Goal: Information Seeking & Learning: Learn about a topic

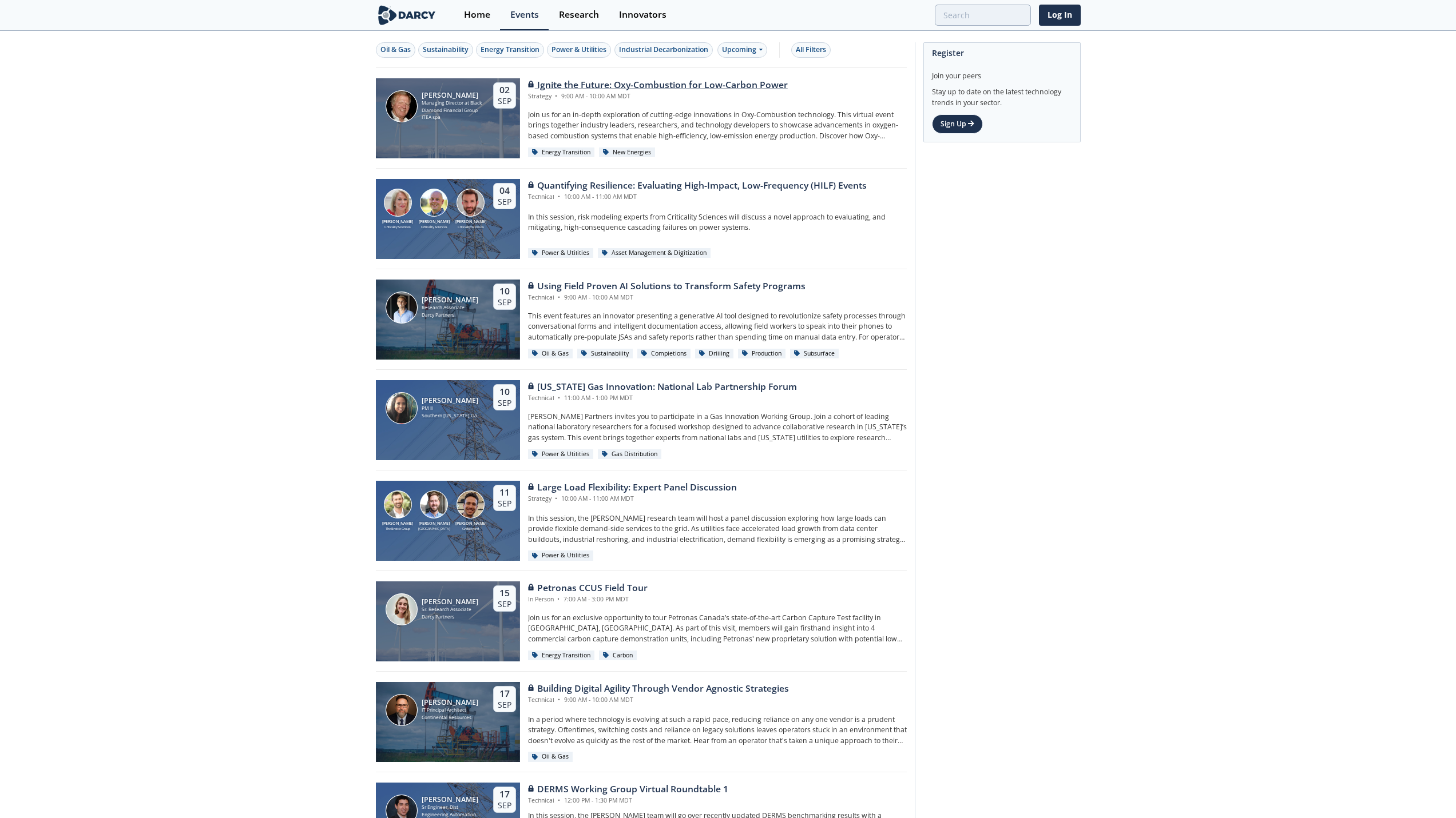
click at [444, 107] on div "Managing Director at Black Diamond Financial Group" at bounding box center [452, 107] width 61 height 14
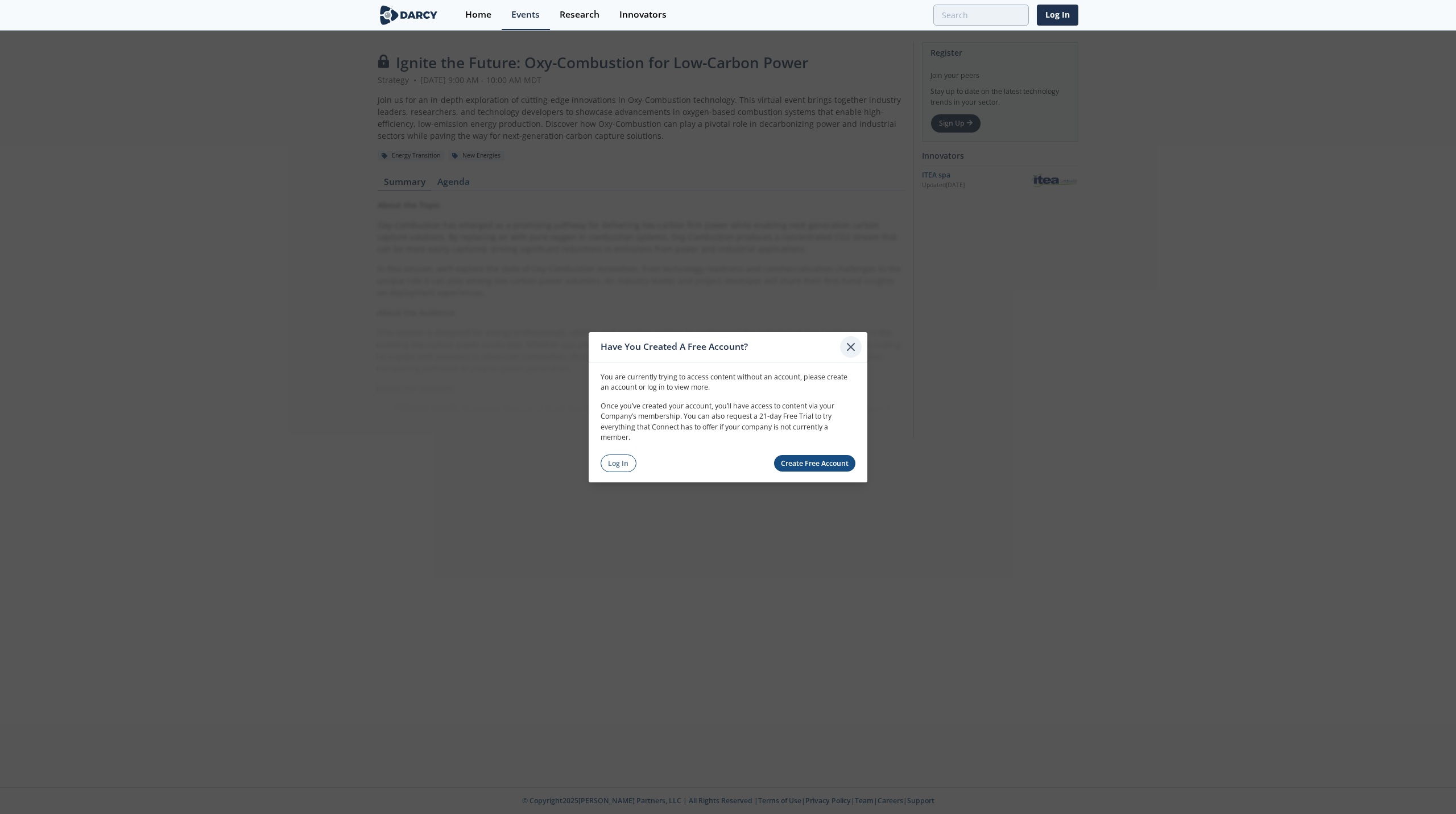
click at [857, 352] on icon at bounding box center [851, 347] width 14 height 14
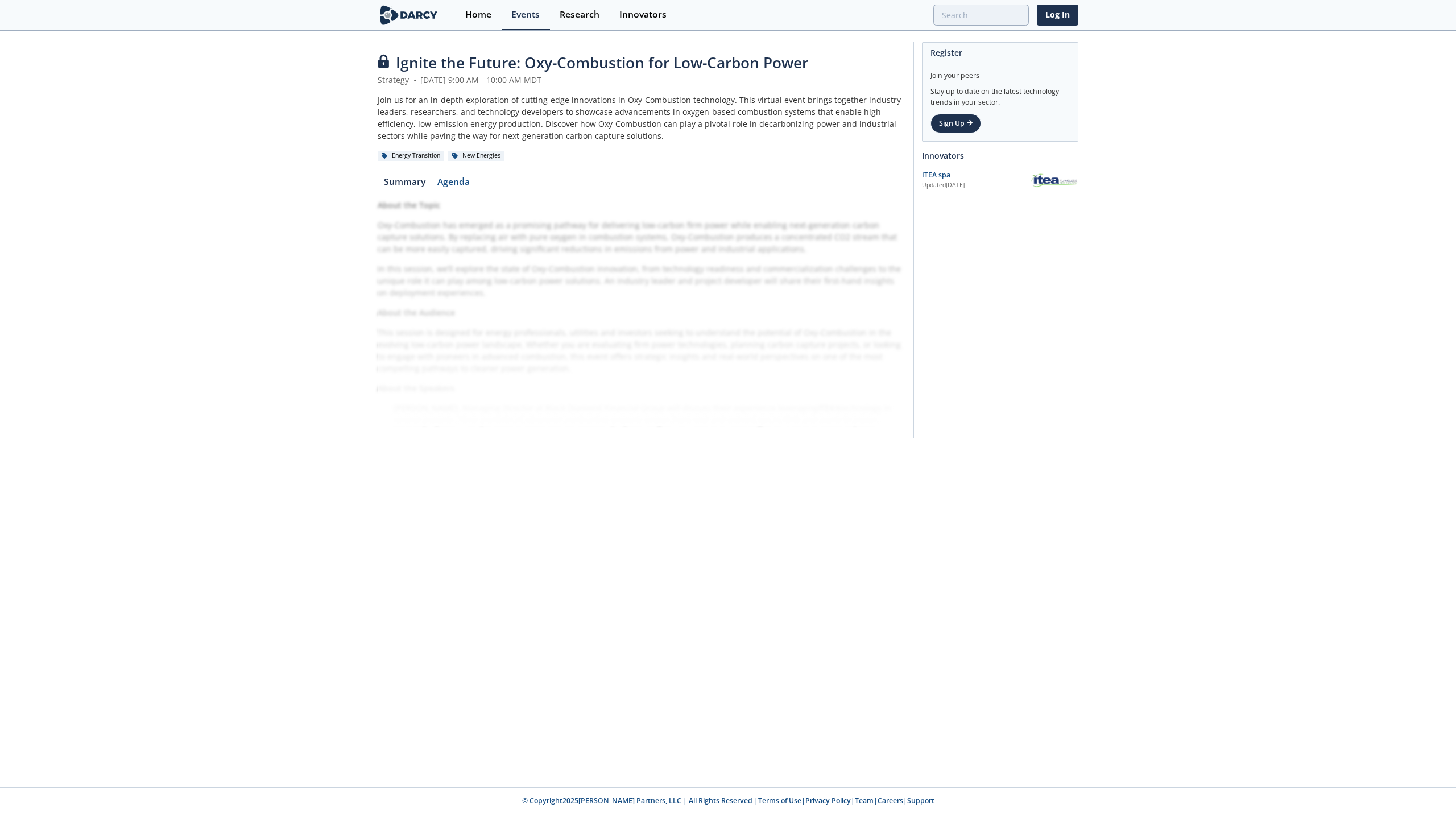
click at [447, 182] on link "Agenda" at bounding box center [453, 184] width 44 height 14
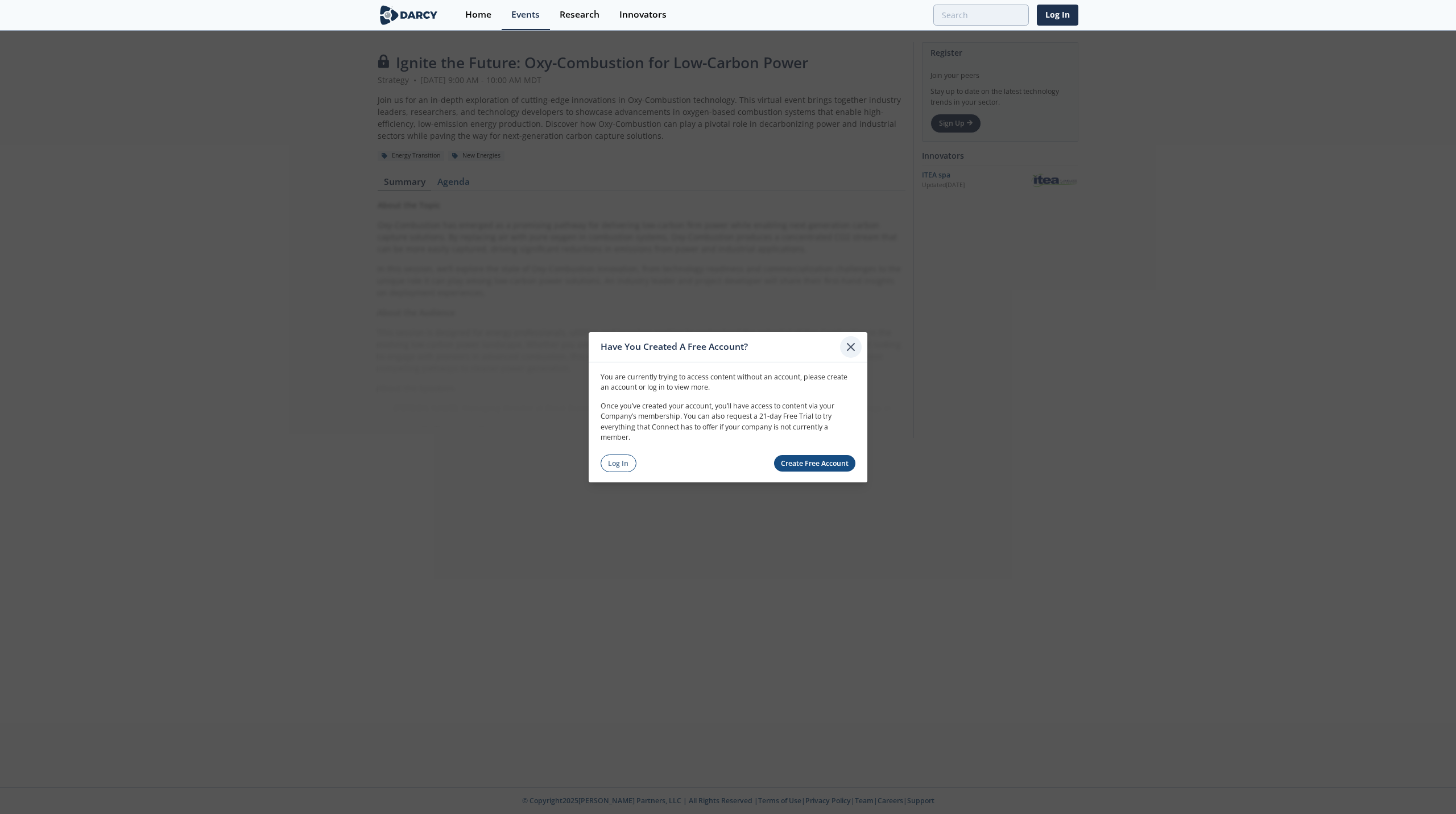
drag, startPoint x: 850, startPoint y: 348, endPoint x: 1125, endPoint y: 358, distance: 275.2
click at [850, 348] on icon at bounding box center [851, 347] width 14 height 14
click at [625, 465] on link "Log In" at bounding box center [619, 463] width 36 height 18
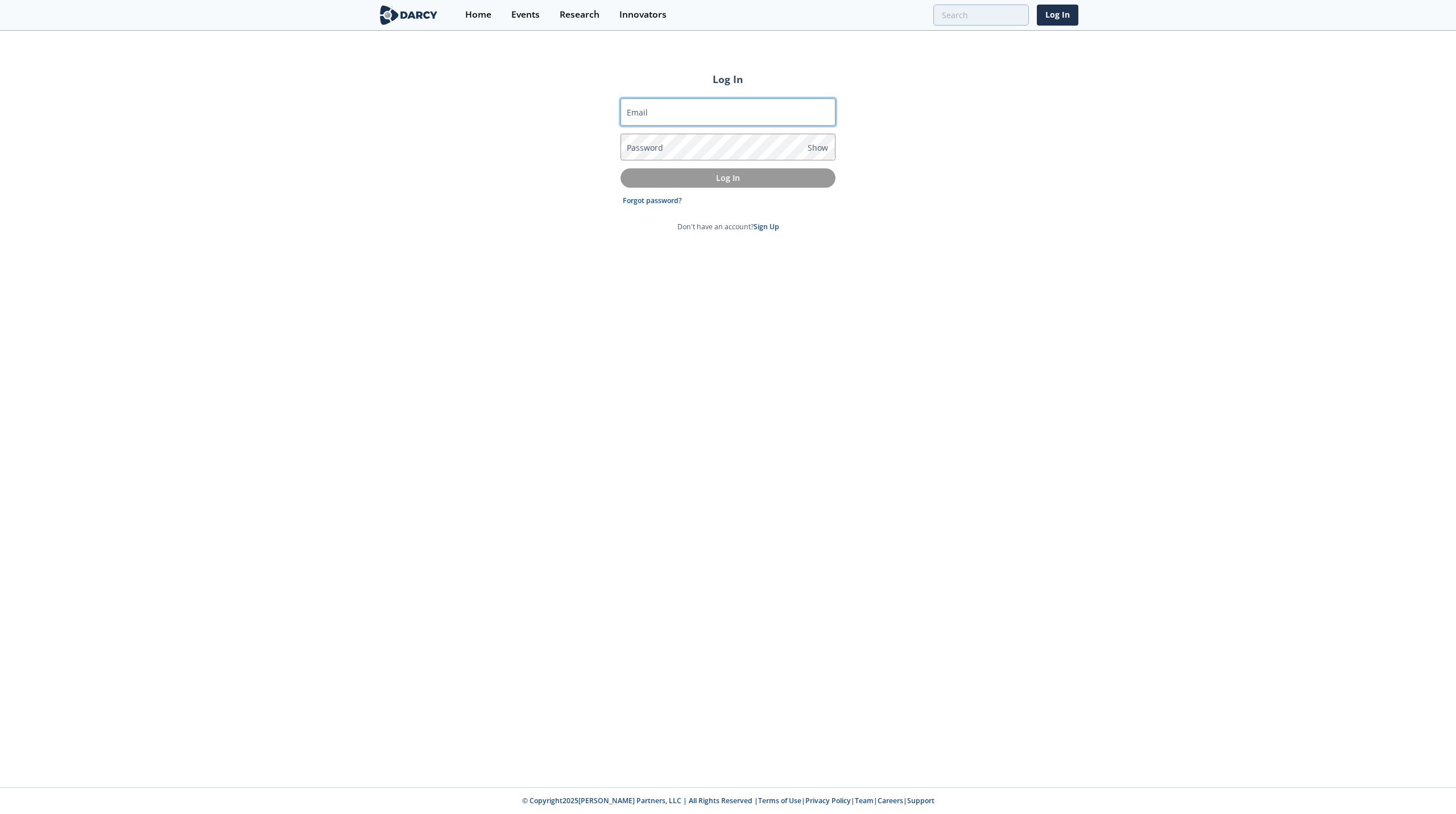
click at [686, 115] on input "Email" at bounding box center [728, 112] width 215 height 27
type input "[EMAIL_ADDRESS][DOMAIN_NAME]"
click at [718, 181] on p "Log In" at bounding box center [727, 178] width 199 height 12
